Goal: Task Accomplishment & Management: Complete application form

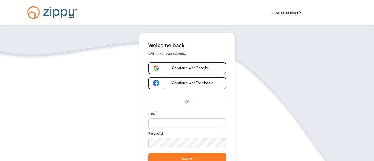
click at [161, 70] on span at bounding box center [156, 68] width 16 height 12
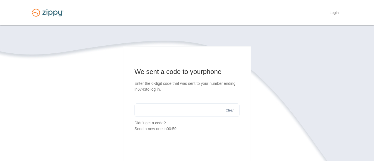
click at [172, 108] on input "text" at bounding box center [187, 109] width 105 height 13
type input "******"
click at [262, 69] on section "We sent a code to your phone Enter the 6-digit code that was sent to your numbe…" at bounding box center [187, 142] width 317 height 192
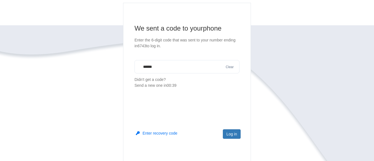
scroll to position [45, 0]
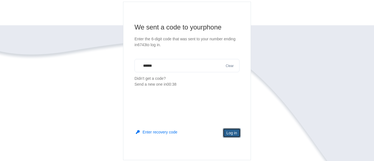
click at [229, 134] on button "Log in" at bounding box center [232, 132] width 18 height 9
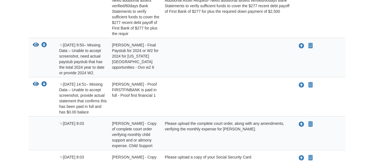
scroll to position [155, 0]
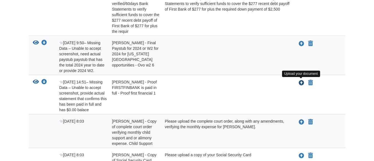
click at [300, 85] on icon "Upload Sarah Large - Proof FIRSTFINBANK is paid in full - Proof first financial…" at bounding box center [302, 83] width 6 height 6
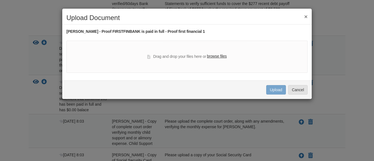
click at [222, 57] on label "browse files" at bounding box center [217, 56] width 20 height 6
click at [0, 0] on input "browse files" at bounding box center [0, 0] width 0 height 0
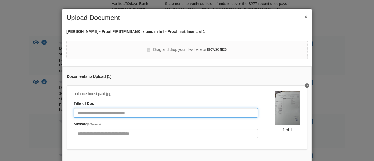
click at [174, 110] on input "Document Title" at bounding box center [166, 112] width 184 height 9
type input "**********"
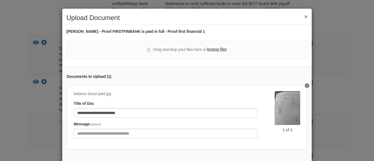
click at [328, 139] on div "**********" at bounding box center [187, 80] width 374 height 161
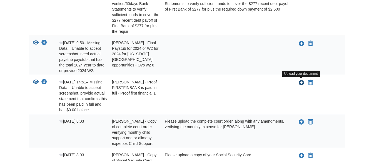
click at [300, 82] on icon "Upload Sarah Large - Proof FIRSTFINBANK is paid in full - Proof first financial…" at bounding box center [302, 83] width 6 height 6
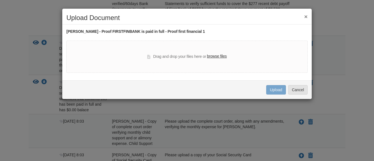
click at [213, 55] on label "browse files" at bounding box center [217, 56] width 20 height 6
click at [0, 0] on input "browse files" at bounding box center [0, 0] width 0 height 0
click at [220, 56] on label "browse files" at bounding box center [217, 56] width 20 height 6
click at [0, 0] on input "browse files" at bounding box center [0, 0] width 0 height 0
click at [221, 56] on label "browse files" at bounding box center [217, 56] width 20 height 6
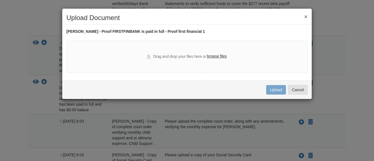
click at [0, 0] on input "browse files" at bounding box center [0, 0] width 0 height 0
click at [221, 58] on label "browse files" at bounding box center [217, 56] width 20 height 6
click at [0, 0] on input "browse files" at bounding box center [0, 0] width 0 height 0
click at [199, 58] on div "Drag and drop your files here or browse files" at bounding box center [187, 56] width 80 height 7
click at [305, 17] on button "×" at bounding box center [306, 17] width 3 height 6
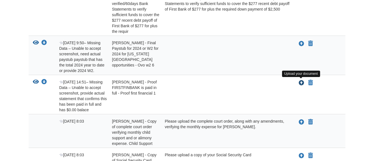
click at [301, 81] on icon "Upload Sarah Large - Proof FIRSTFINBANK is paid in full - Proof first financial…" at bounding box center [302, 83] width 6 height 6
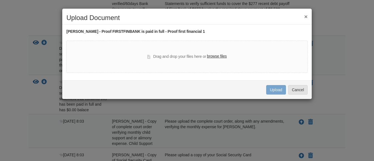
click at [220, 54] on label "browse files" at bounding box center [217, 56] width 20 height 6
click at [0, 0] on input "browse files" at bounding box center [0, 0] width 0 height 0
click at [220, 53] on label "browse files" at bounding box center [217, 56] width 20 height 6
click at [0, 0] on input "browse files" at bounding box center [0, 0] width 0 height 0
click at [219, 74] on div "× Upload Document Sarah Large - Proof FIRSTFINBANK is paid in full - Proof firs…" at bounding box center [187, 53] width 250 height 91
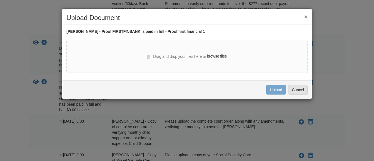
click at [309, 15] on div "× Upload Document" at bounding box center [187, 19] width 250 height 10
click at [307, 16] on button "×" at bounding box center [306, 17] width 3 height 6
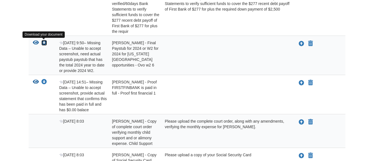
click at [43, 44] on icon "Download Sarah Large - Final Paystub for 2024 or W2 for 2024 for Ohio valley op…" at bounding box center [44, 43] width 6 height 6
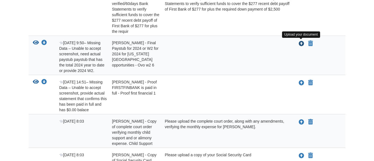
click at [302, 45] on icon "Upload Sarah Large - Final Paystub for 2024 or W2 for 2024 for Ohio valley oppo…" at bounding box center [302, 44] width 6 height 6
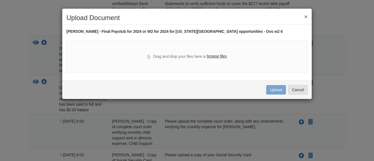
click at [223, 56] on label "browse files" at bounding box center [217, 56] width 20 height 6
click at [0, 0] on input "browse files" at bounding box center [0, 0] width 0 height 0
click at [307, 14] on button "×" at bounding box center [306, 17] width 3 height 6
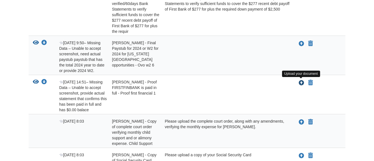
click at [300, 83] on icon "Upload Sarah Large - Proof FIRSTFINBANK is paid in full - Proof first financial…" at bounding box center [302, 83] width 6 height 6
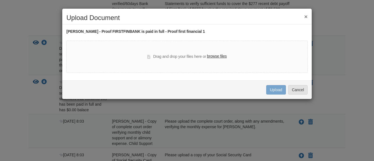
click at [219, 55] on label "browse files" at bounding box center [217, 56] width 20 height 6
click at [0, 0] on input "browse files" at bounding box center [0, 0] width 0 height 0
click at [306, 14] on button "×" at bounding box center [306, 17] width 3 height 6
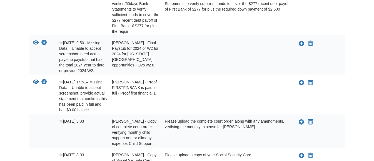
scroll to position [155, 0]
click at [301, 84] on icon "Upload Sarah Large - Proof FIRSTFINBANK is paid in full - Proof first financial…" at bounding box center [302, 83] width 6 height 6
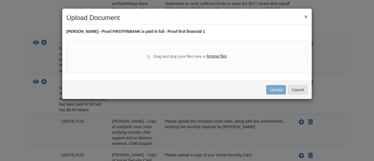
click at [211, 58] on label "browse files" at bounding box center [217, 56] width 20 height 6
click at [0, 0] on input "browse files" at bounding box center [0, 0] width 0 height 0
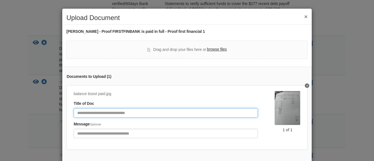
click at [134, 112] on input "Document Title" at bounding box center [166, 112] width 184 height 9
type input "**********"
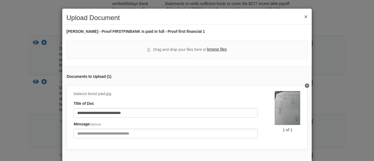
click at [290, 145] on div "**********" at bounding box center [187, 117] width 241 height 64
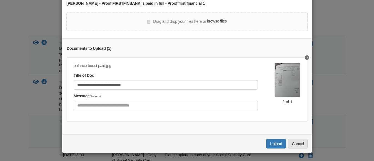
scroll to position [29, 0]
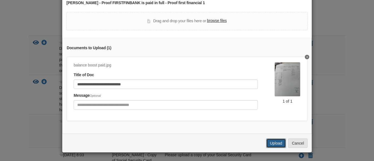
click at [273, 142] on button "Upload" at bounding box center [276, 143] width 19 height 9
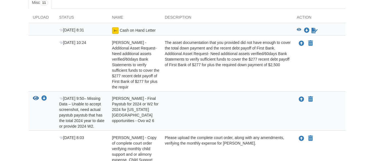
scroll to position [88, 0]
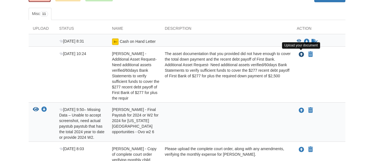
click at [304, 56] on icon "Upload Sarah Large - Additional Asset Request- Need additional assets verified/…" at bounding box center [302, 55] width 6 height 6
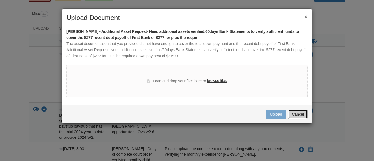
click at [301, 116] on button "Cancel" at bounding box center [298, 114] width 19 height 9
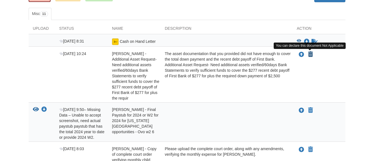
click at [311, 55] on icon "Declare Sarah Large - Additional Asset Request- Need additional assets verified…" at bounding box center [311, 55] width 5 height 6
type input "**********"
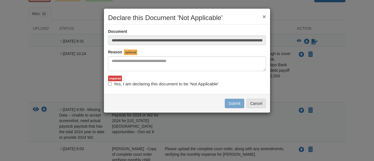
click at [109, 86] on label "Yes, I am declaring this document to be 'Not Applicable'" at bounding box center [163, 84] width 110 height 6
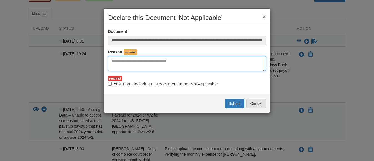
click at [130, 64] on textarea "Reasons Why" at bounding box center [187, 63] width 158 height 15
type textarea "*"
type textarea "**********"
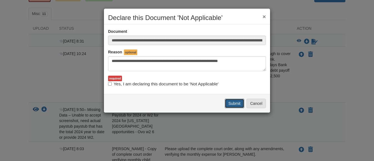
click at [230, 105] on button "Submit" at bounding box center [234, 103] width 19 height 9
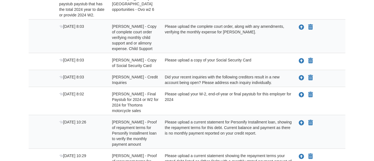
scroll to position [156, 0]
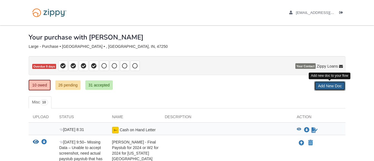
click at [329, 87] on link "Add New Doc" at bounding box center [330, 85] width 31 height 9
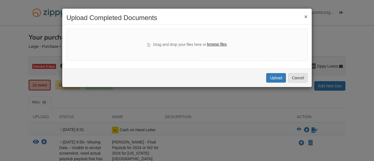
click at [218, 47] on label "browse files" at bounding box center [217, 44] width 20 height 6
click at [0, 0] on input "browse files" at bounding box center [0, 0] width 0 height 0
select select "****"
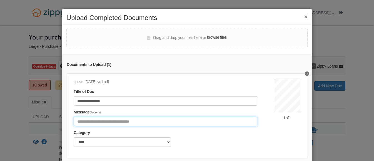
click at [154, 124] on input "Include any comments on this document" at bounding box center [166, 121] width 184 height 9
type input "**********"
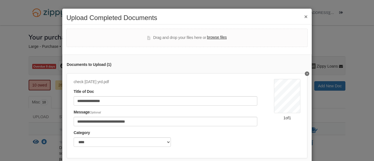
click at [263, 134] on div "**********" at bounding box center [174, 114] width 201 height 71
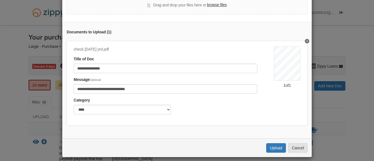
scroll to position [33, 0]
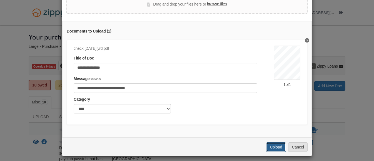
click at [275, 148] on button "Upload" at bounding box center [276, 146] width 19 height 9
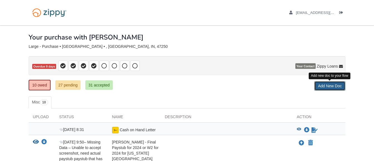
click at [324, 88] on link "Add New Doc" at bounding box center [330, 85] width 31 height 9
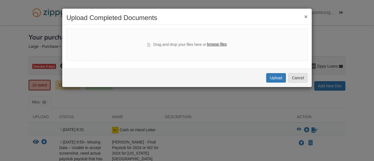
click at [215, 45] on label "browse files" at bounding box center [217, 44] width 20 height 6
click at [0, 0] on input "browse files" at bounding box center [0, 0] width 0 height 0
select select "****"
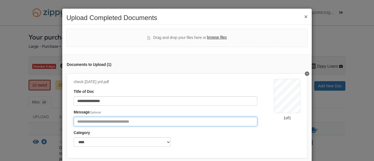
click at [132, 124] on input "Include any comments on this document" at bounding box center [166, 121] width 184 height 9
type input "**********"
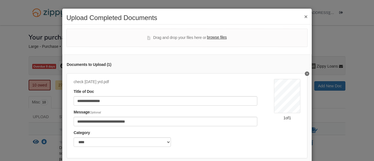
click at [193, 136] on div "Category ******* ****" at bounding box center [166, 138] width 184 height 17
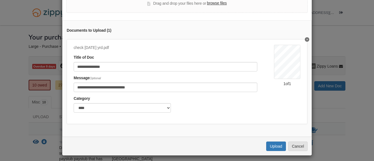
scroll to position [37, 0]
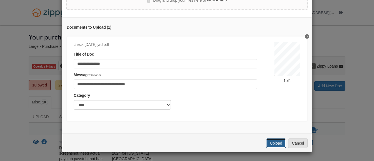
click at [273, 146] on button "Upload" at bounding box center [276, 143] width 19 height 9
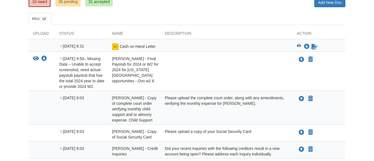
scroll to position [89, 0]
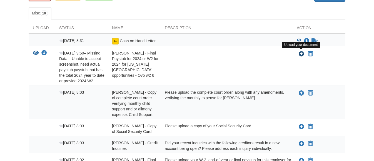
click at [302, 55] on icon "Upload Sarah Large - Final Paystub for 2024 or W2 for 2024 for Ohio valley oppo…" at bounding box center [302, 54] width 6 height 6
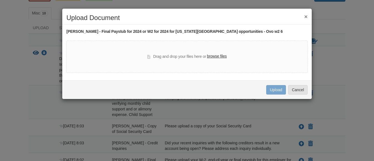
click at [226, 56] on label "browse files" at bounding box center [217, 56] width 20 height 6
click at [0, 0] on input "browse files" at bounding box center [0, 0] width 0 height 0
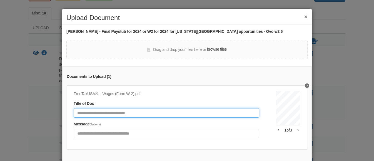
click at [169, 110] on input "Document Title" at bounding box center [167, 112] width 186 height 9
type input "*"
click at [91, 112] on input "**********" at bounding box center [167, 112] width 186 height 9
type input "**********"
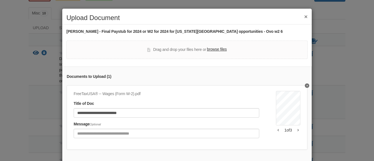
click at [280, 133] on div "[US_STATE] Valley Opportunities Inc. Wages (Form W-2) Fed Refund $6,063 IN $478…" at bounding box center [288, 116] width 24 height 51
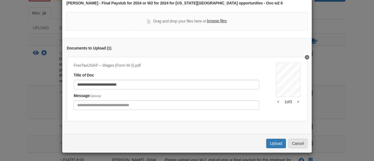
scroll to position [29, 0]
click at [274, 143] on button "Upload" at bounding box center [276, 143] width 19 height 9
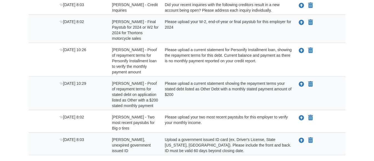
scroll to position [177, 0]
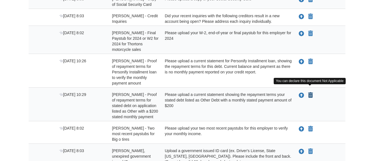
click at [313, 93] on icon "Declare Tony Roark - Proof of repayment terms for stated debt on application li…" at bounding box center [311, 96] width 5 height 6
type input "**********"
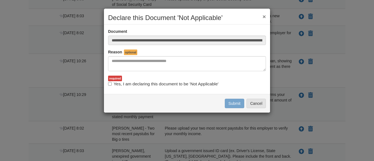
click at [112, 85] on label "Yes, I am declaring this document to be 'Not Applicable'" at bounding box center [163, 84] width 110 height 6
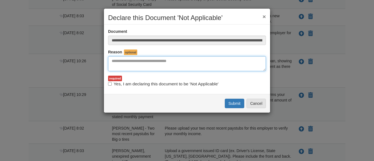
click at [120, 58] on textarea "Reasons Why" at bounding box center [187, 63] width 158 height 15
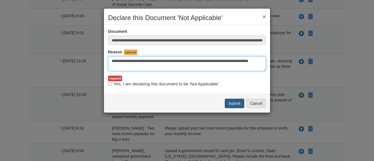
type textarea "**********"
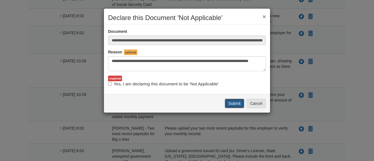
click at [227, 103] on button "Submit" at bounding box center [234, 103] width 19 height 9
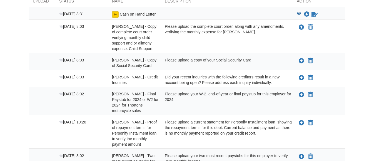
scroll to position [100, 0]
